Goal: Check status: Check status

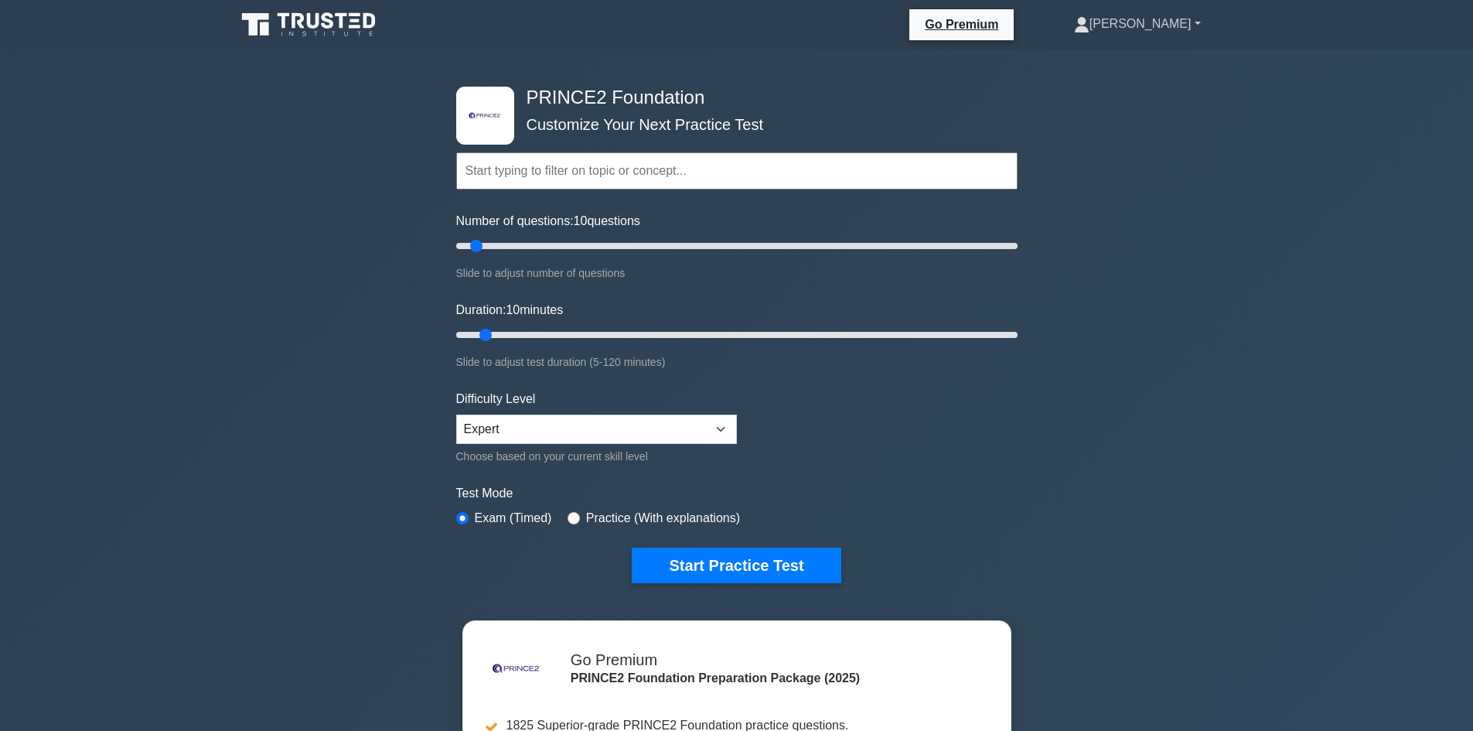
click at [1161, 26] on link "[PERSON_NAME]" at bounding box center [1137, 24] width 201 height 31
click at [1160, 60] on link "Profile" at bounding box center [1099, 60] width 122 height 25
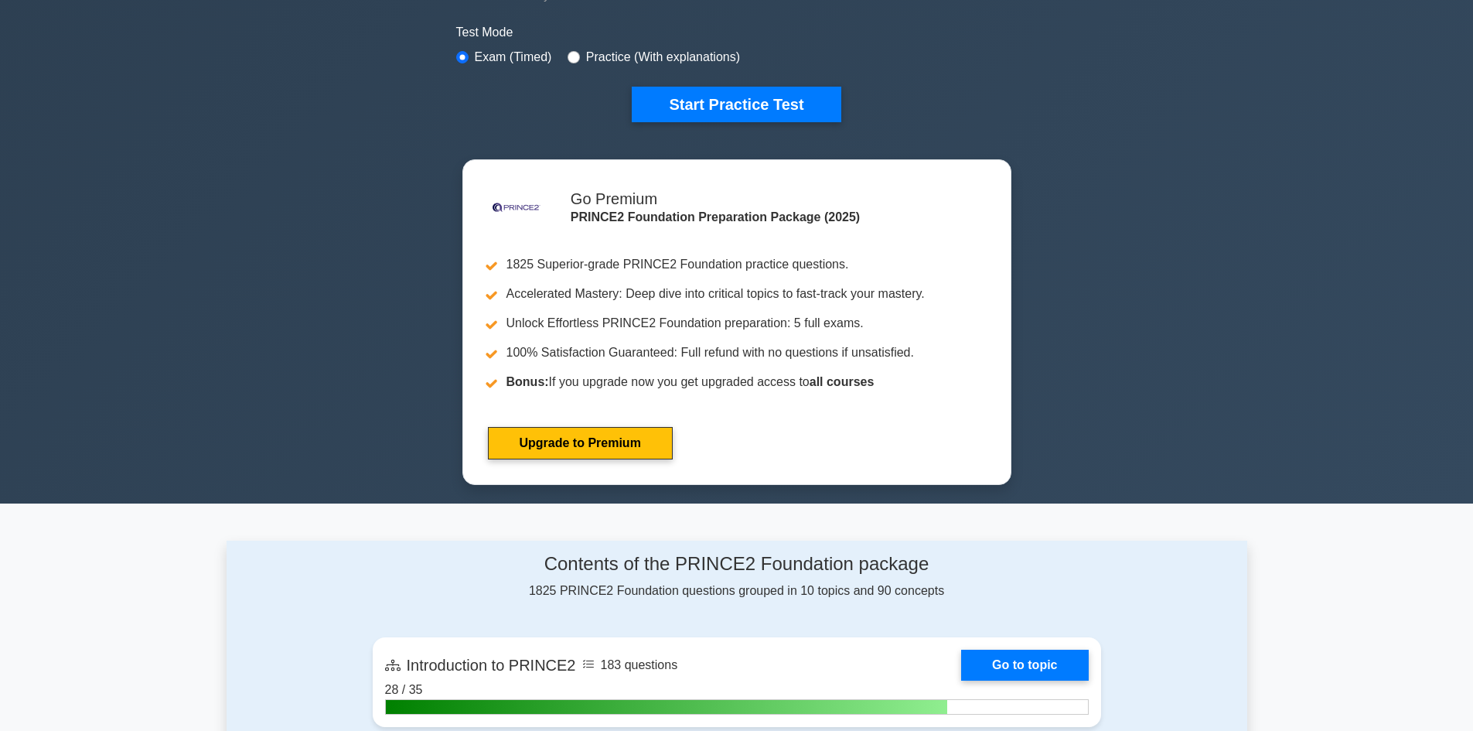
scroll to position [639, 0]
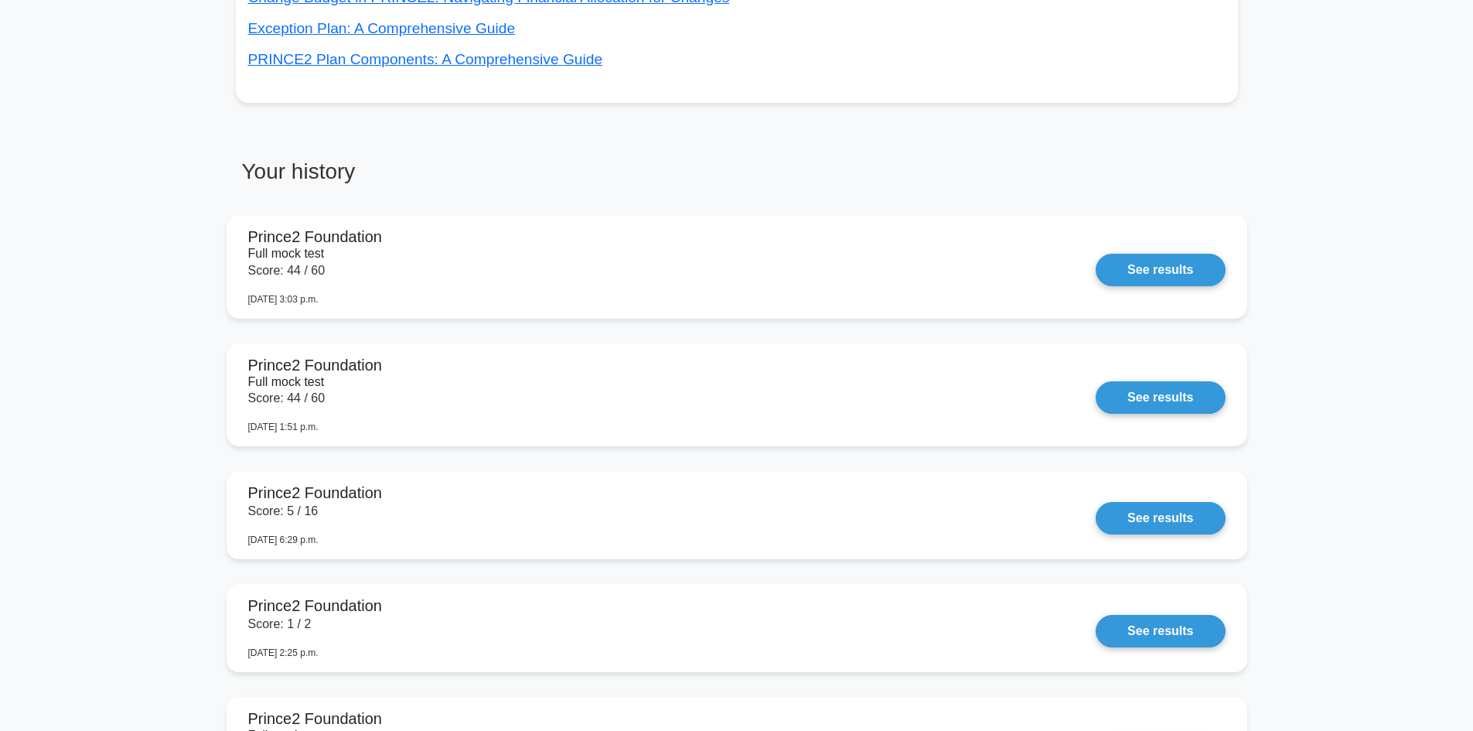
scroll to position [1043, 0]
click at [1164, 268] on link "See results" at bounding box center [1160, 269] width 129 height 32
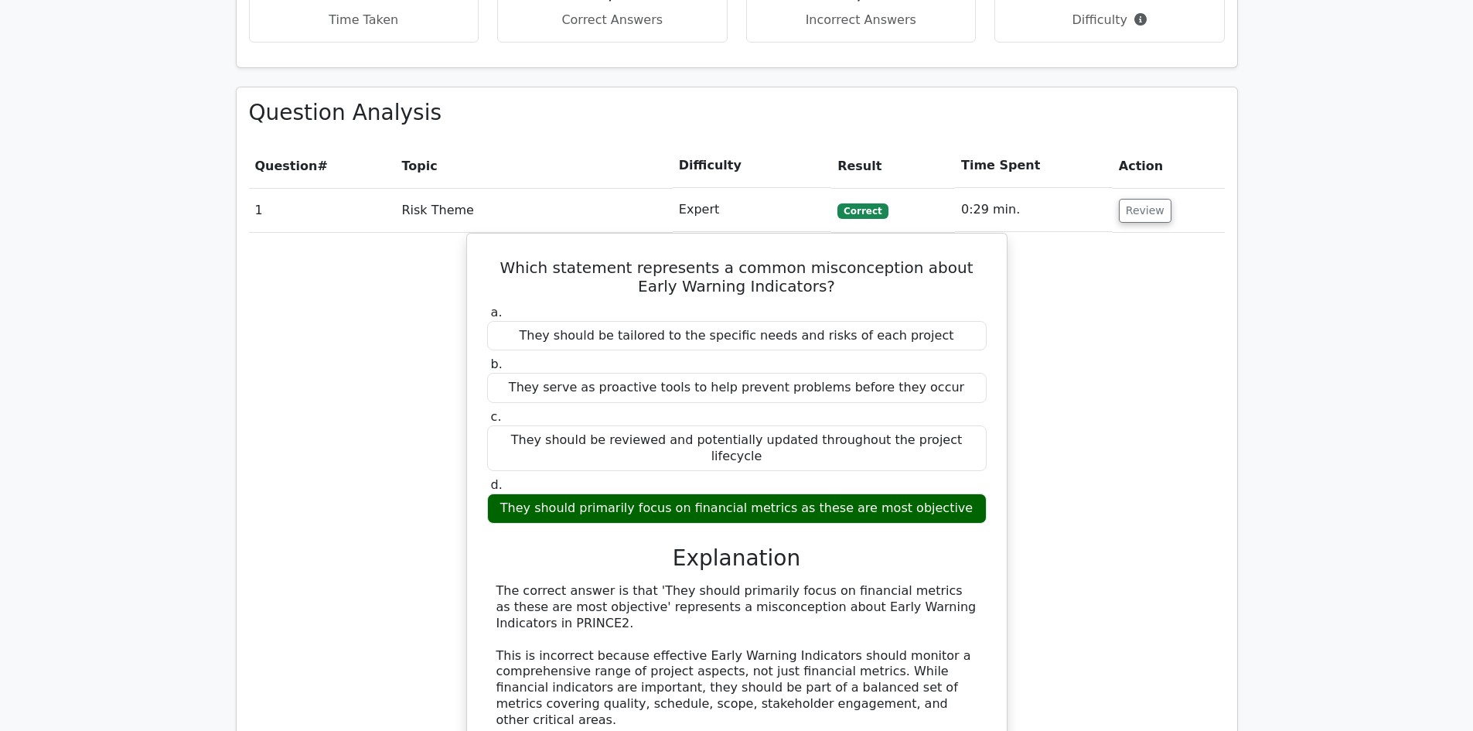
scroll to position [1228, 0]
click at [1126, 199] on button "Review" at bounding box center [1145, 211] width 53 height 24
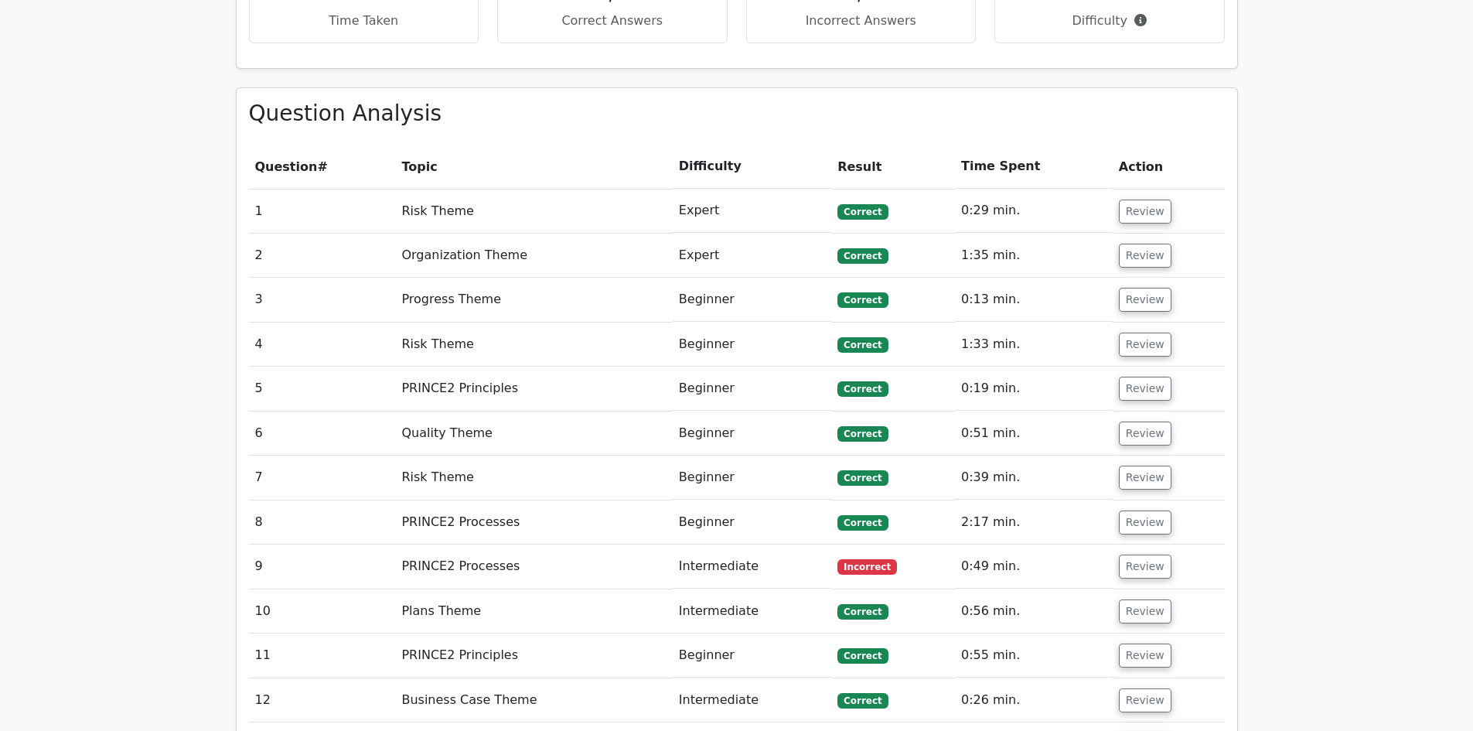
click at [1132, 554] on button "Review" at bounding box center [1145, 566] width 53 height 24
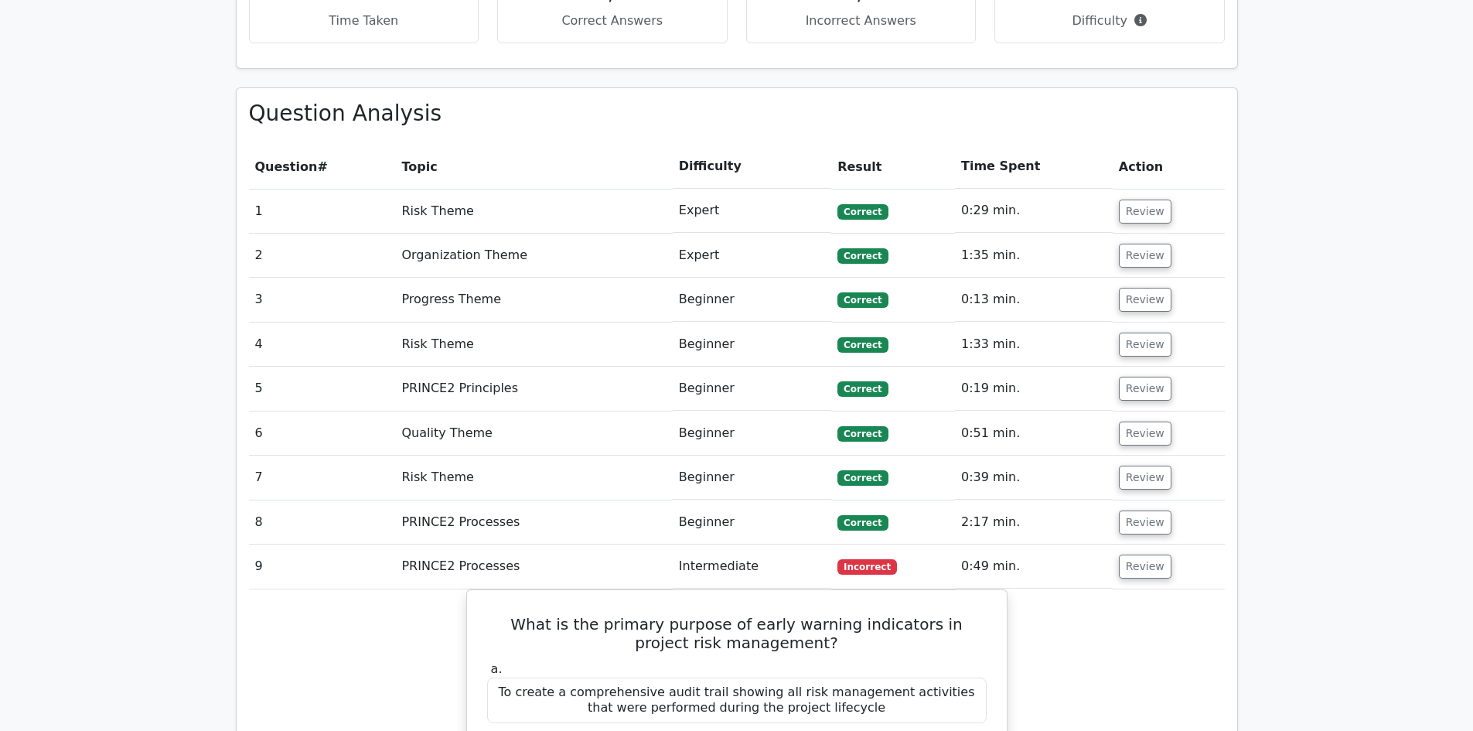
click at [1135, 510] on button "Review" at bounding box center [1145, 522] width 53 height 24
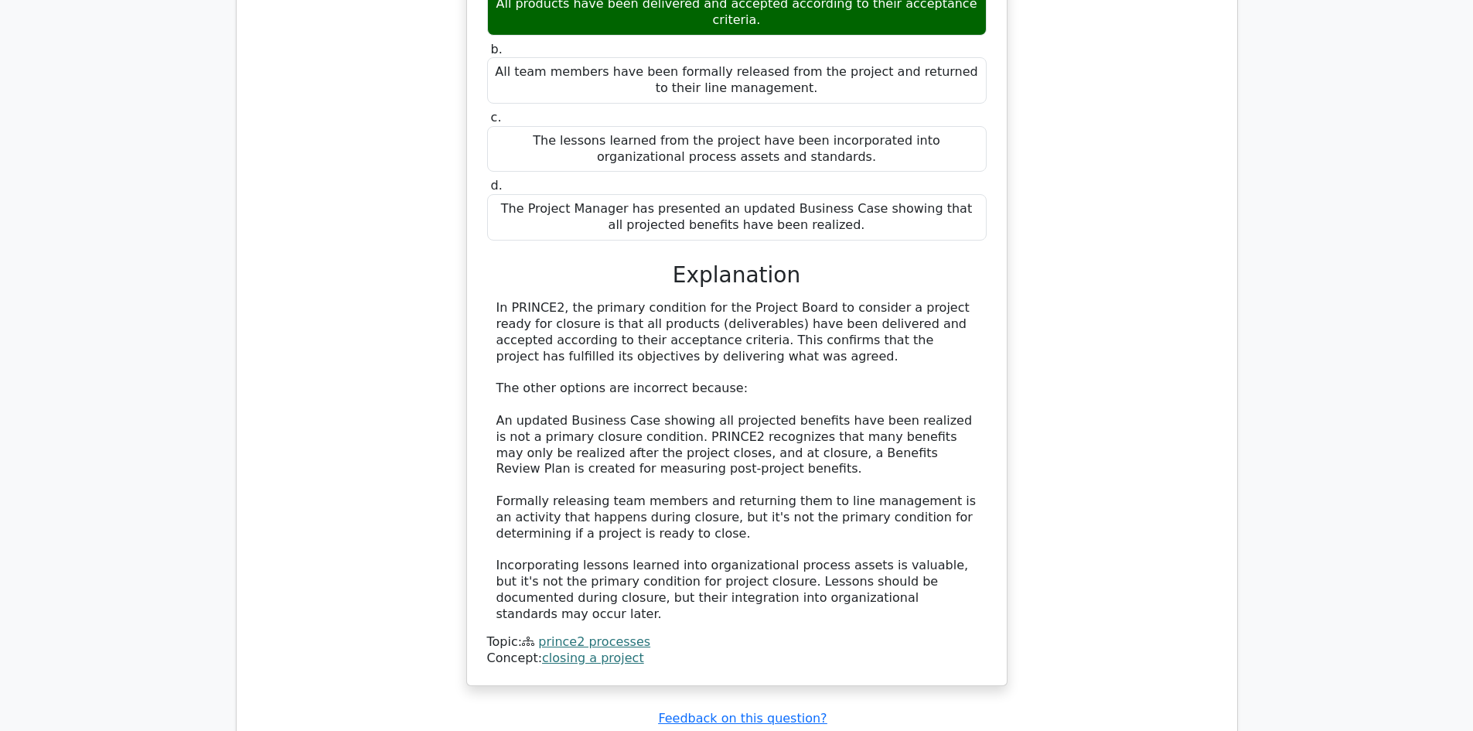
scroll to position [1873, 0]
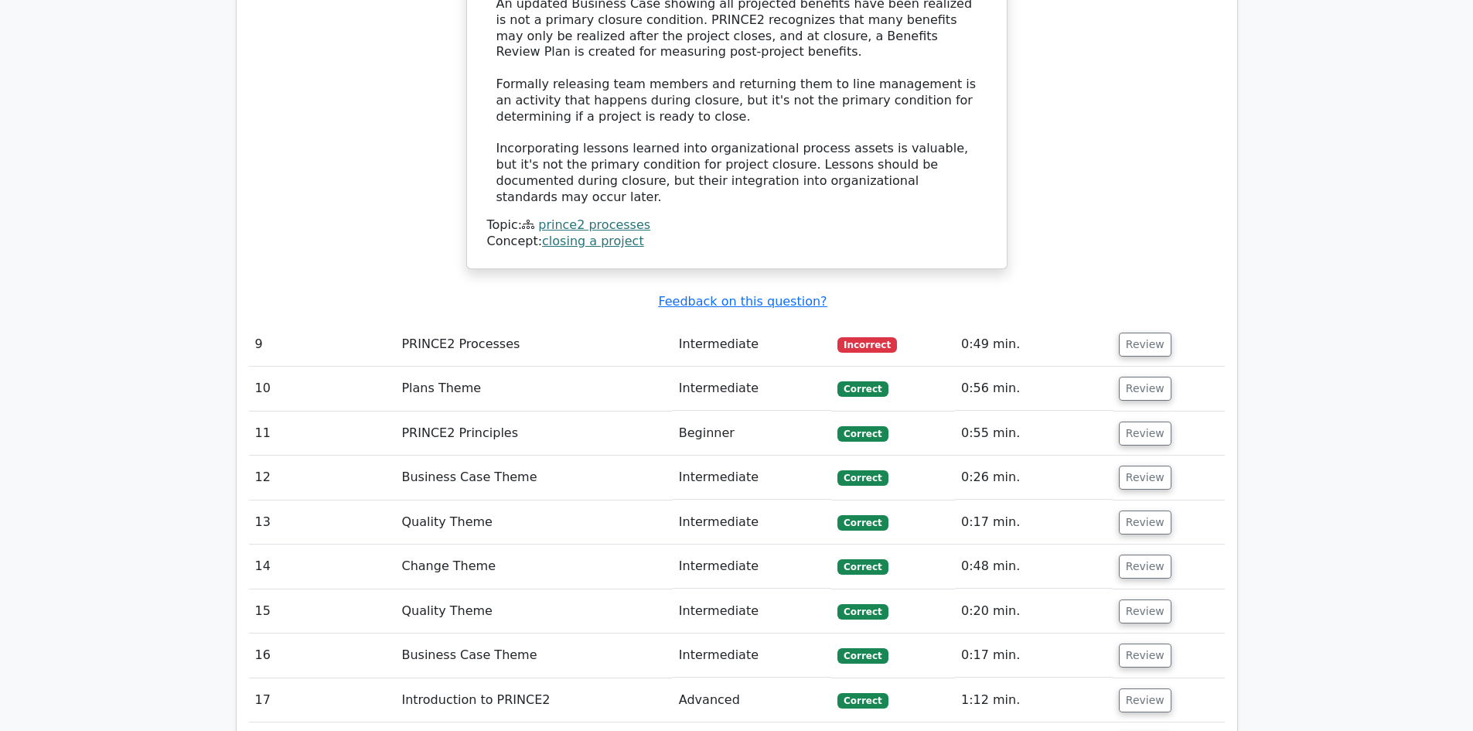
scroll to position [2291, 0]
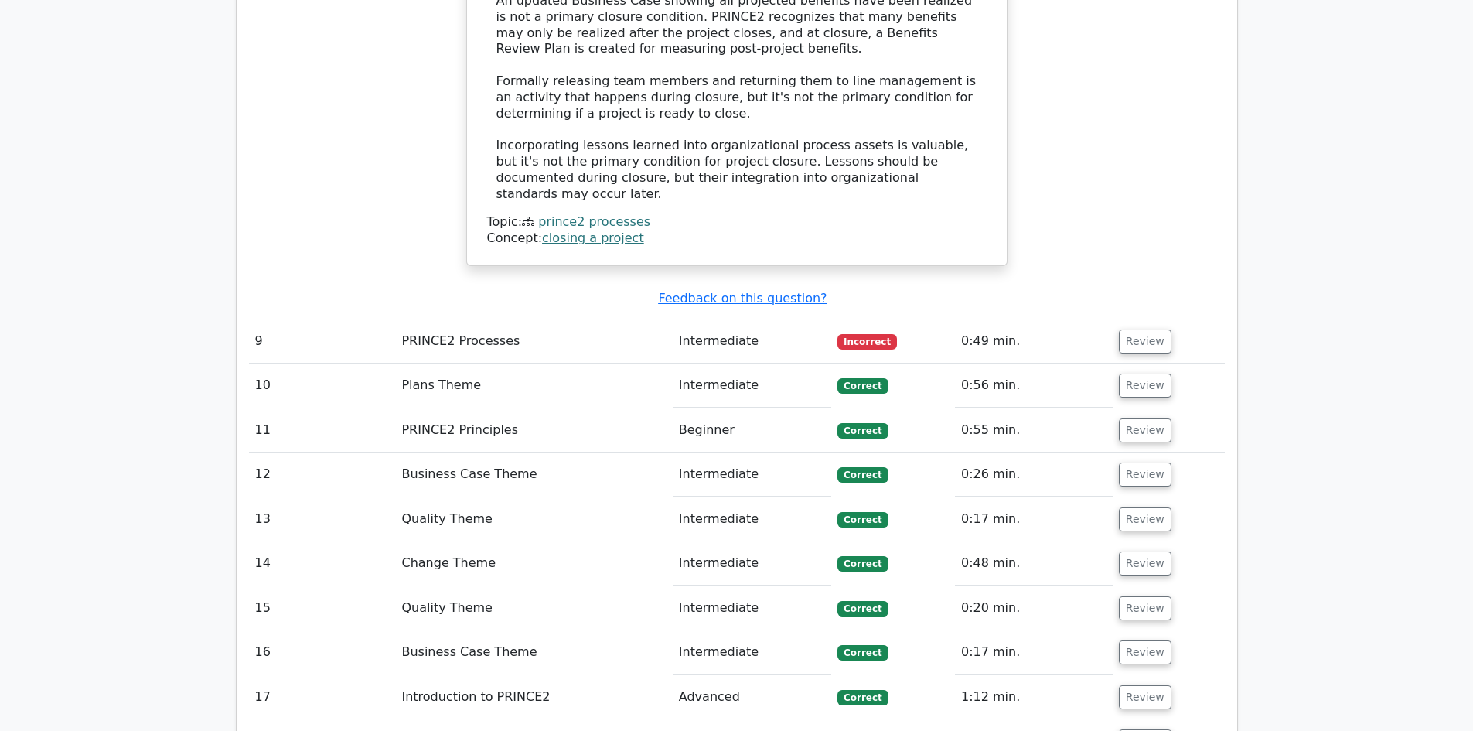
click at [1123, 329] on button "Review" at bounding box center [1145, 341] width 53 height 24
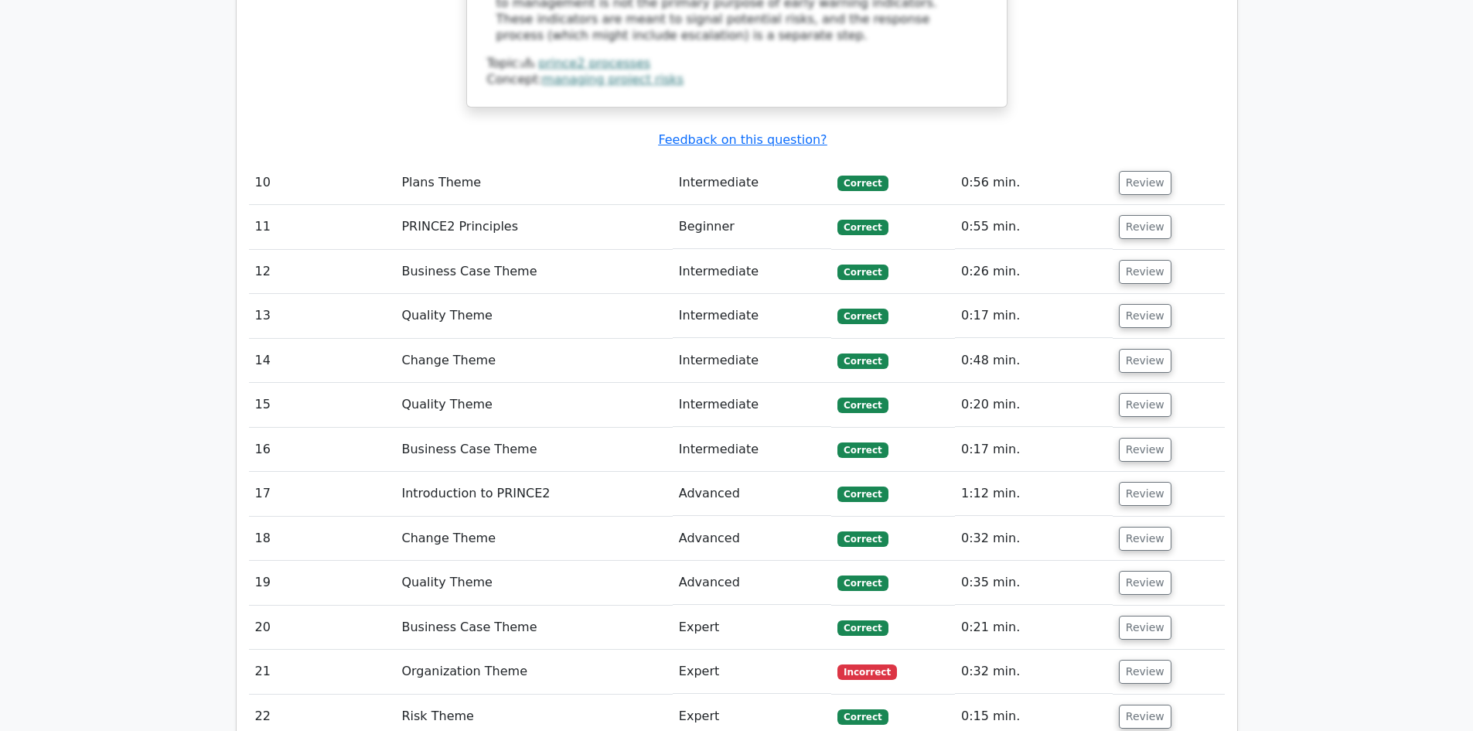
scroll to position [3252, 0]
click at [1123, 659] on button "Review" at bounding box center [1145, 671] width 53 height 24
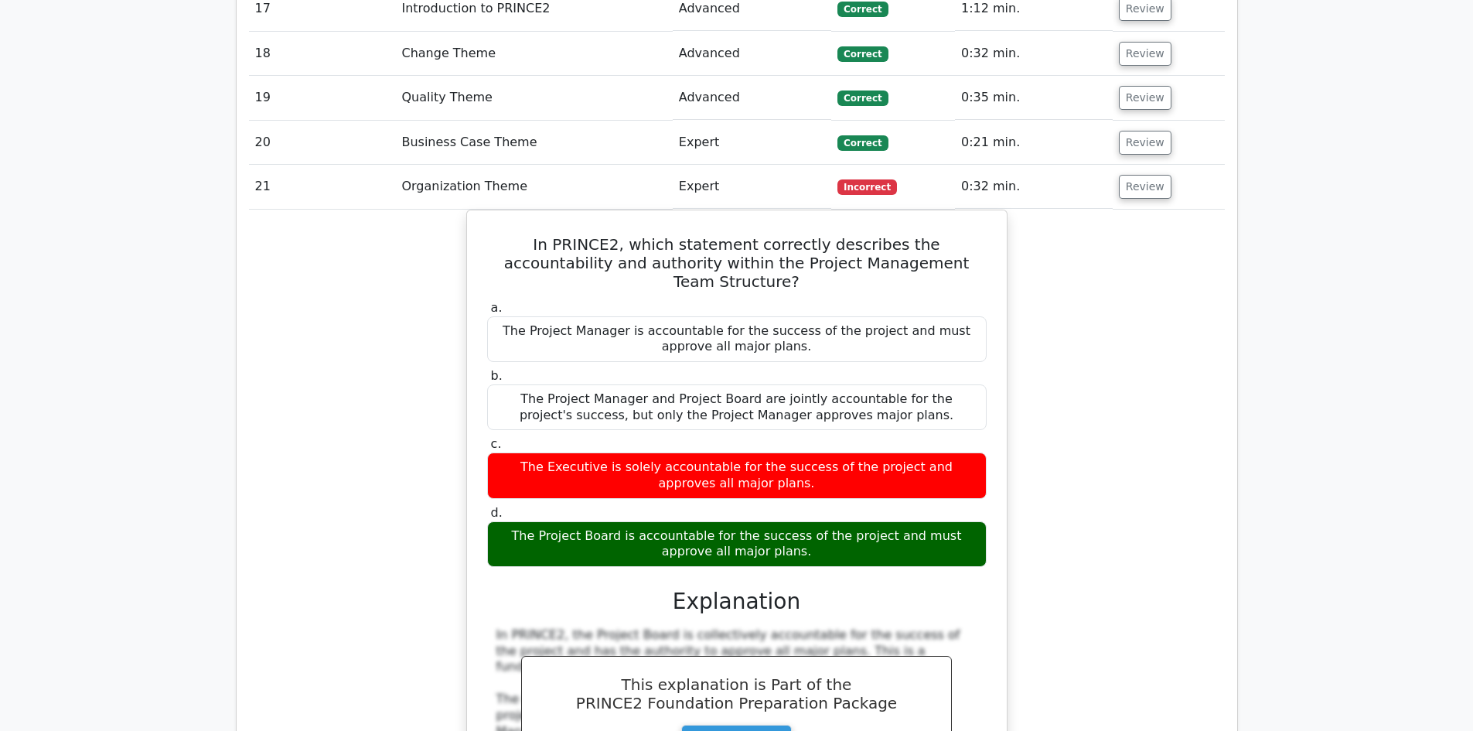
scroll to position [3097, 0]
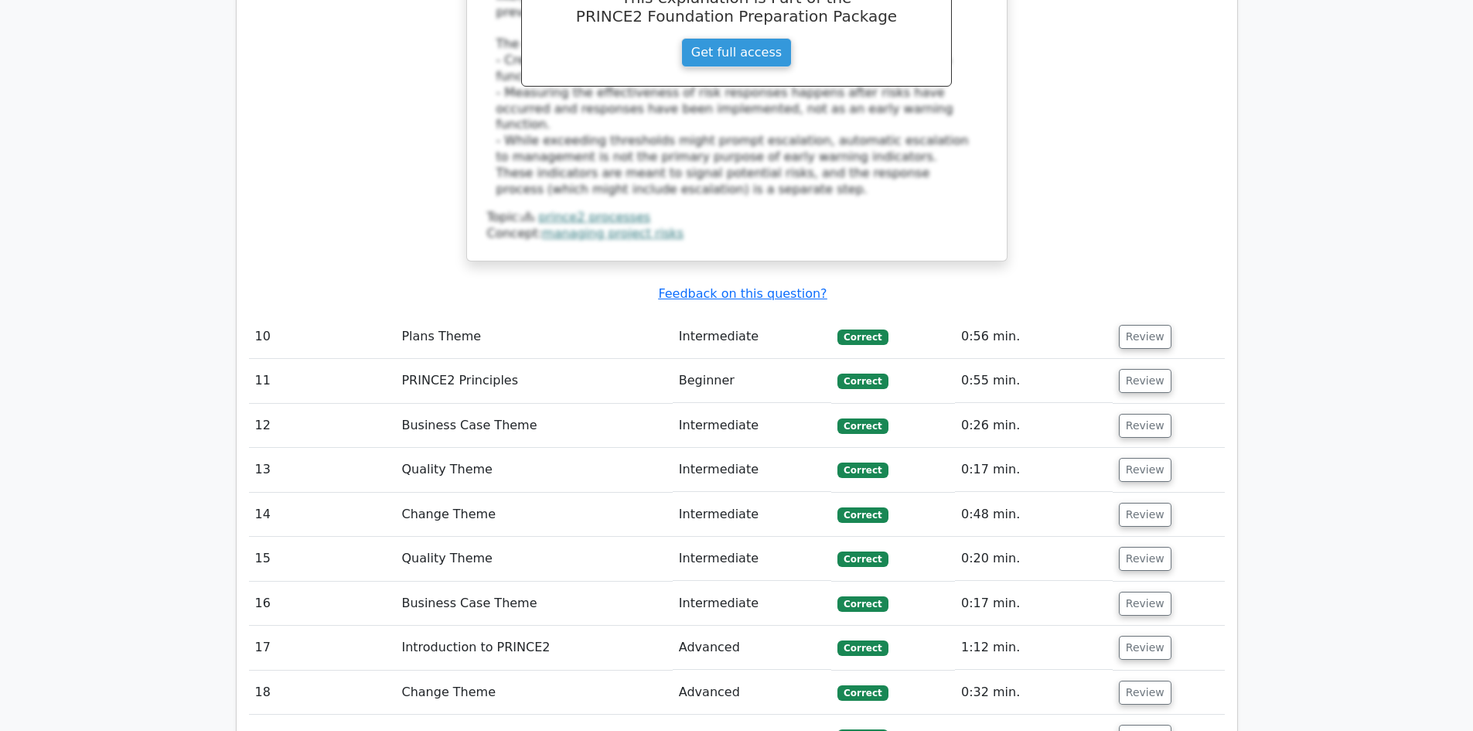
click at [1011, 404] on td "0:26 min." at bounding box center [1034, 426] width 158 height 44
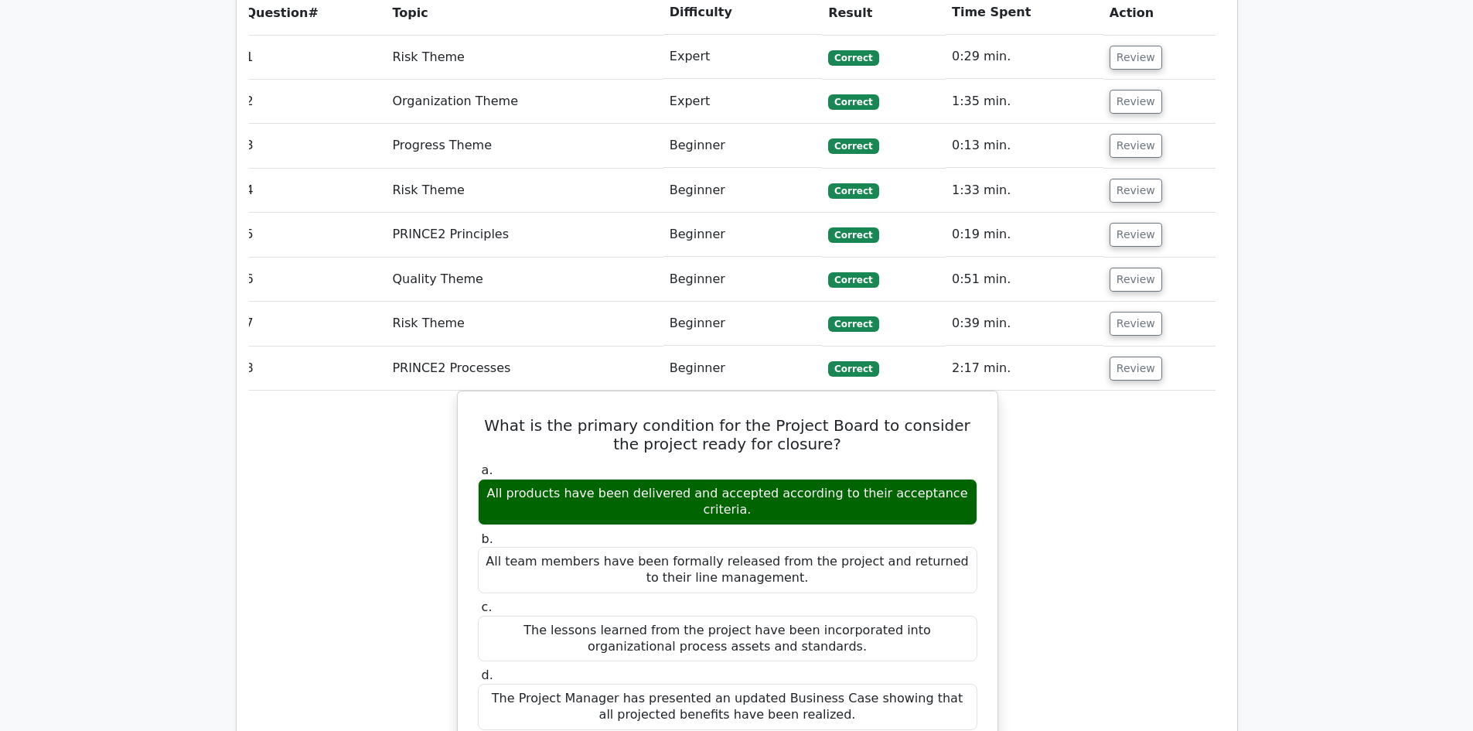
scroll to position [1381, 0]
click at [1117, 357] on button "Review" at bounding box center [1135, 369] width 53 height 24
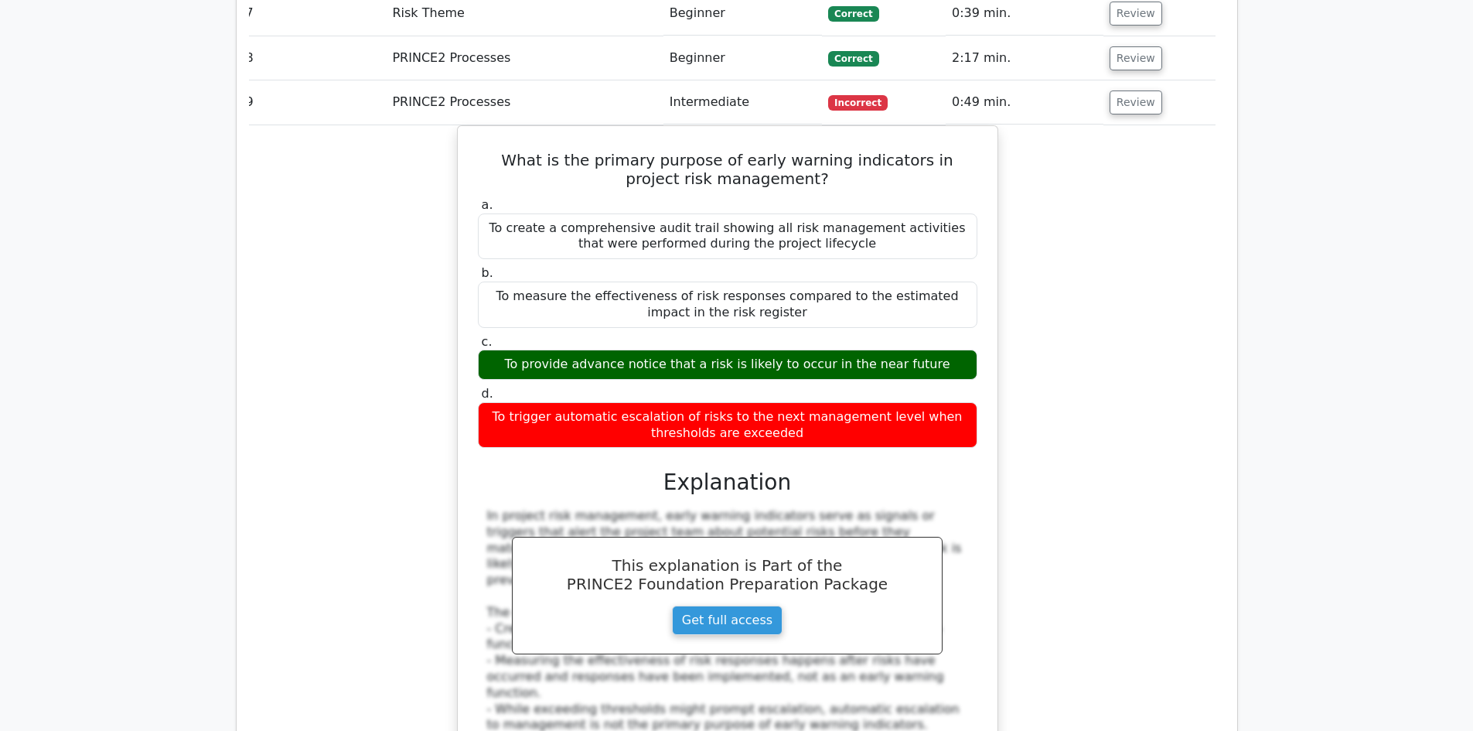
scroll to position [1691, 0]
